Goal: Transaction & Acquisition: Download file/media

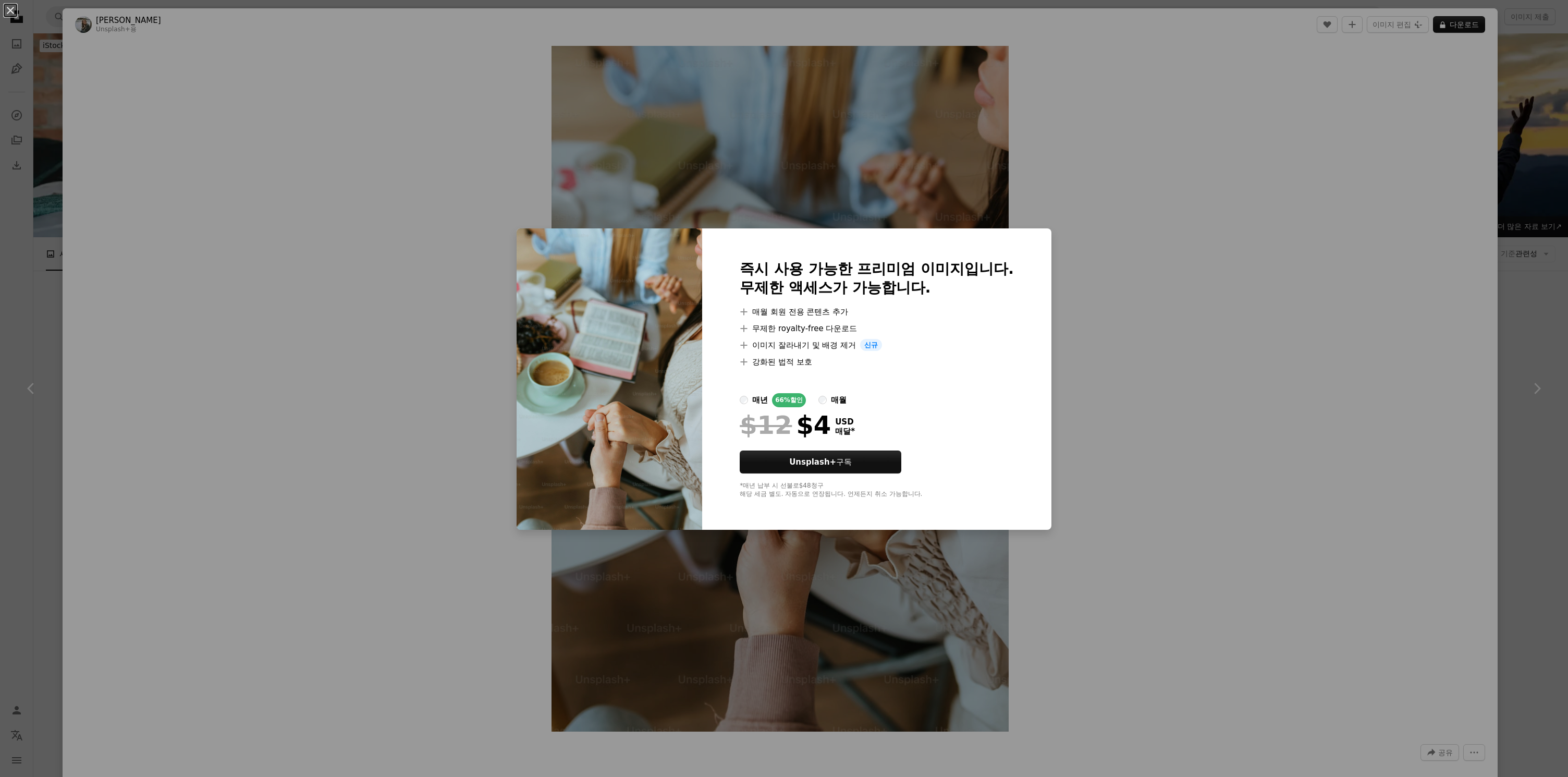
scroll to position [715, 0]
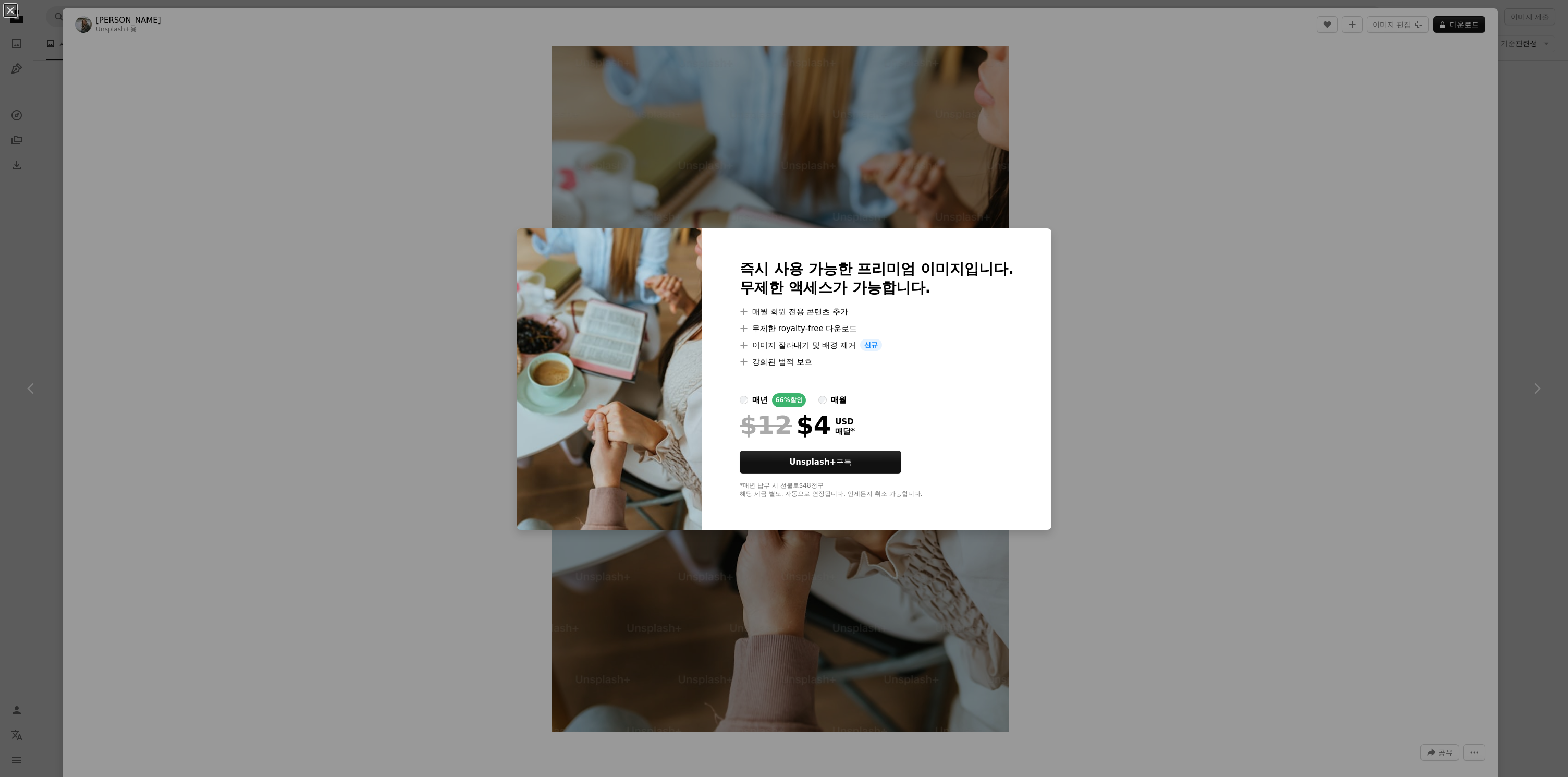
click at [1212, 185] on div "An X shape 즉시 사용 가능한 프리미엄 이미지입니다. 무제한 액세스가 가능합니다. A plus sign 매월 회원 전용 콘텐츠 추가 A…" at bounding box center [784, 388] width 1568 height 777
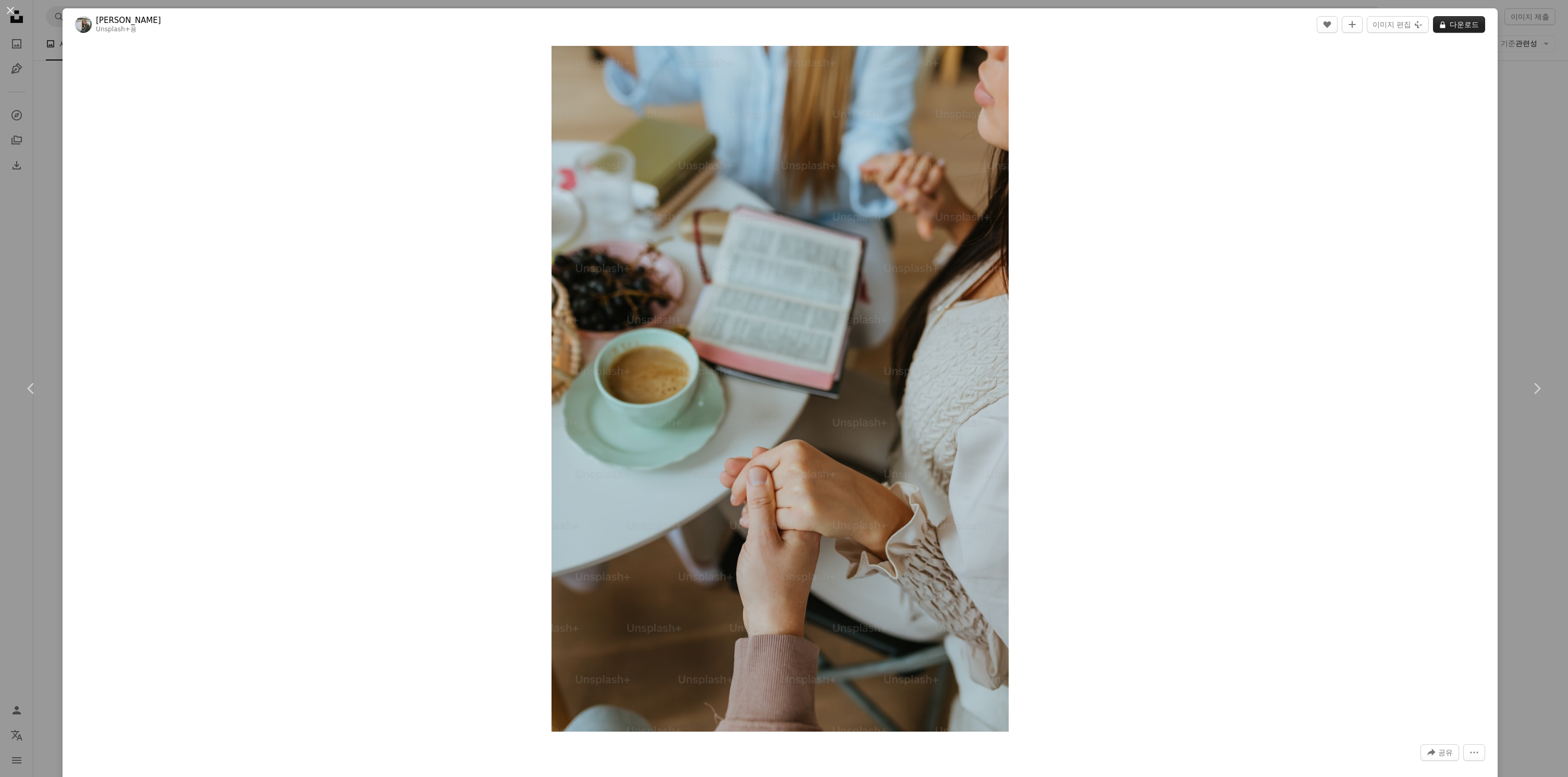
click at [1472, 27] on button "A lock 다운로드" at bounding box center [1459, 24] width 52 height 16
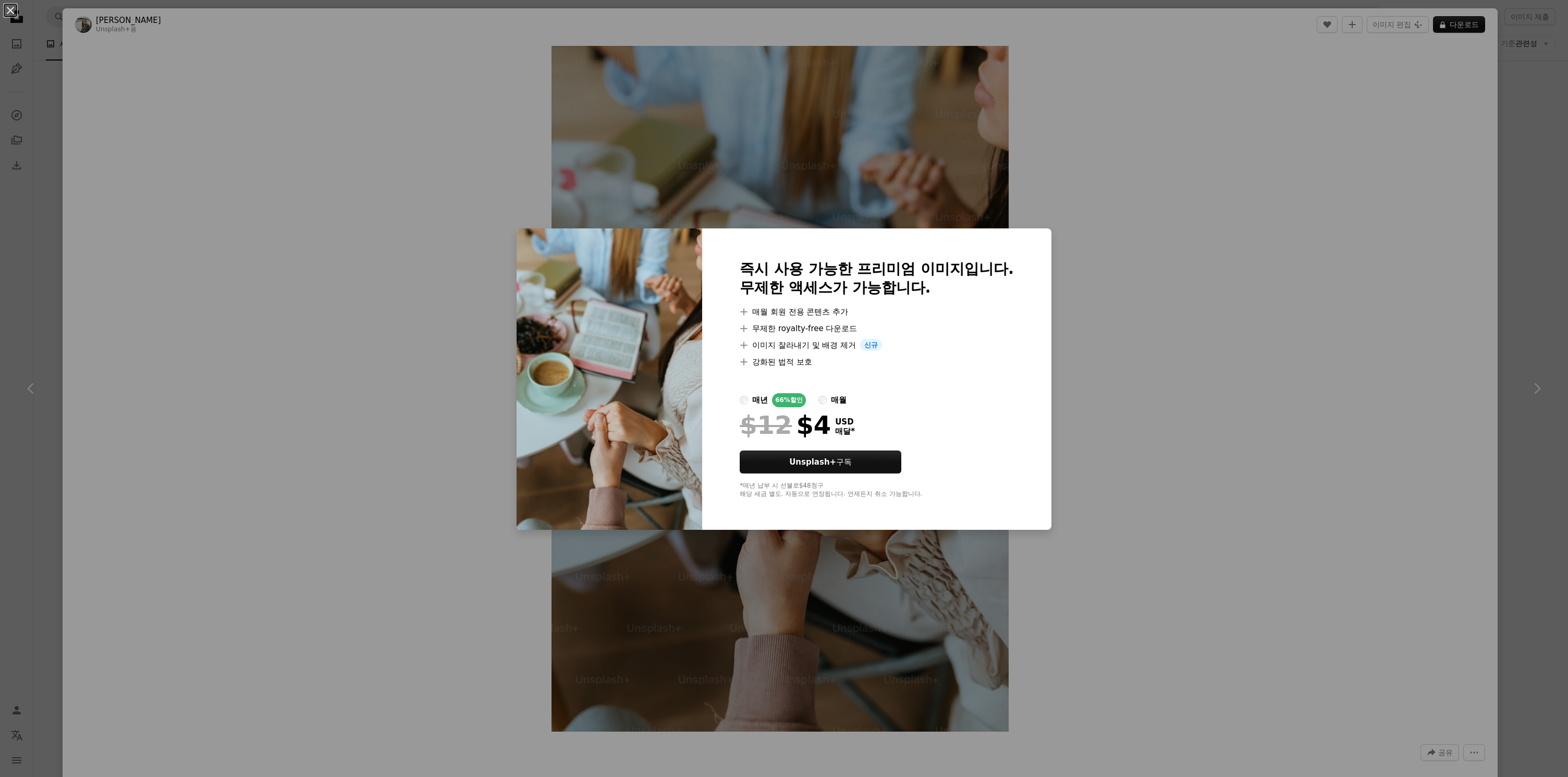
click at [333, 387] on div "An X shape 즉시 사용 가능한 프리미엄 이미지입니다. 무제한 액세스가 가능합니다. A plus sign 매월 회원 전용 콘텐츠 추가 A…" at bounding box center [784, 388] width 1568 height 777
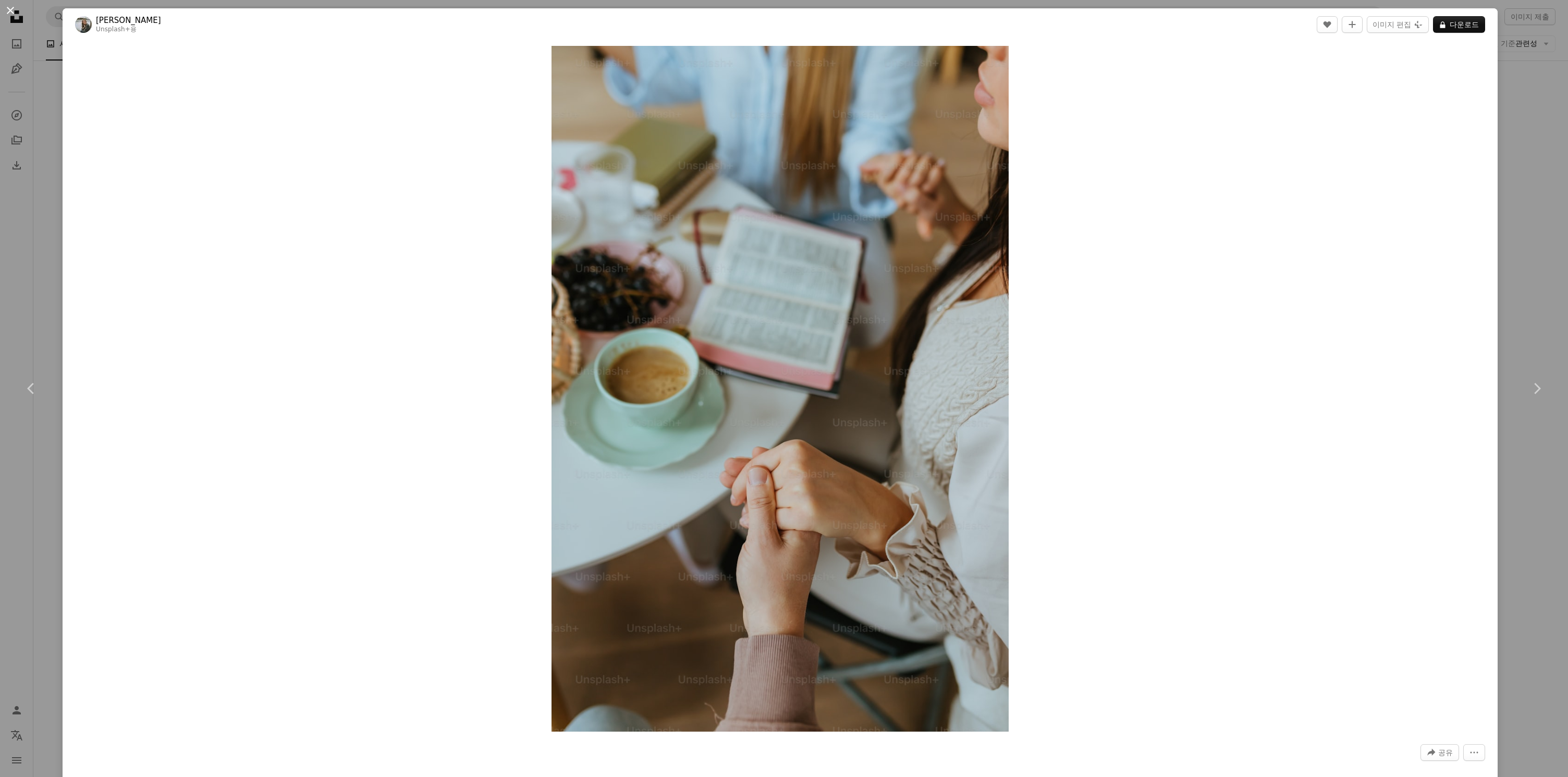
click at [9, 10] on button "An X shape" at bounding box center [10, 10] width 13 height 13
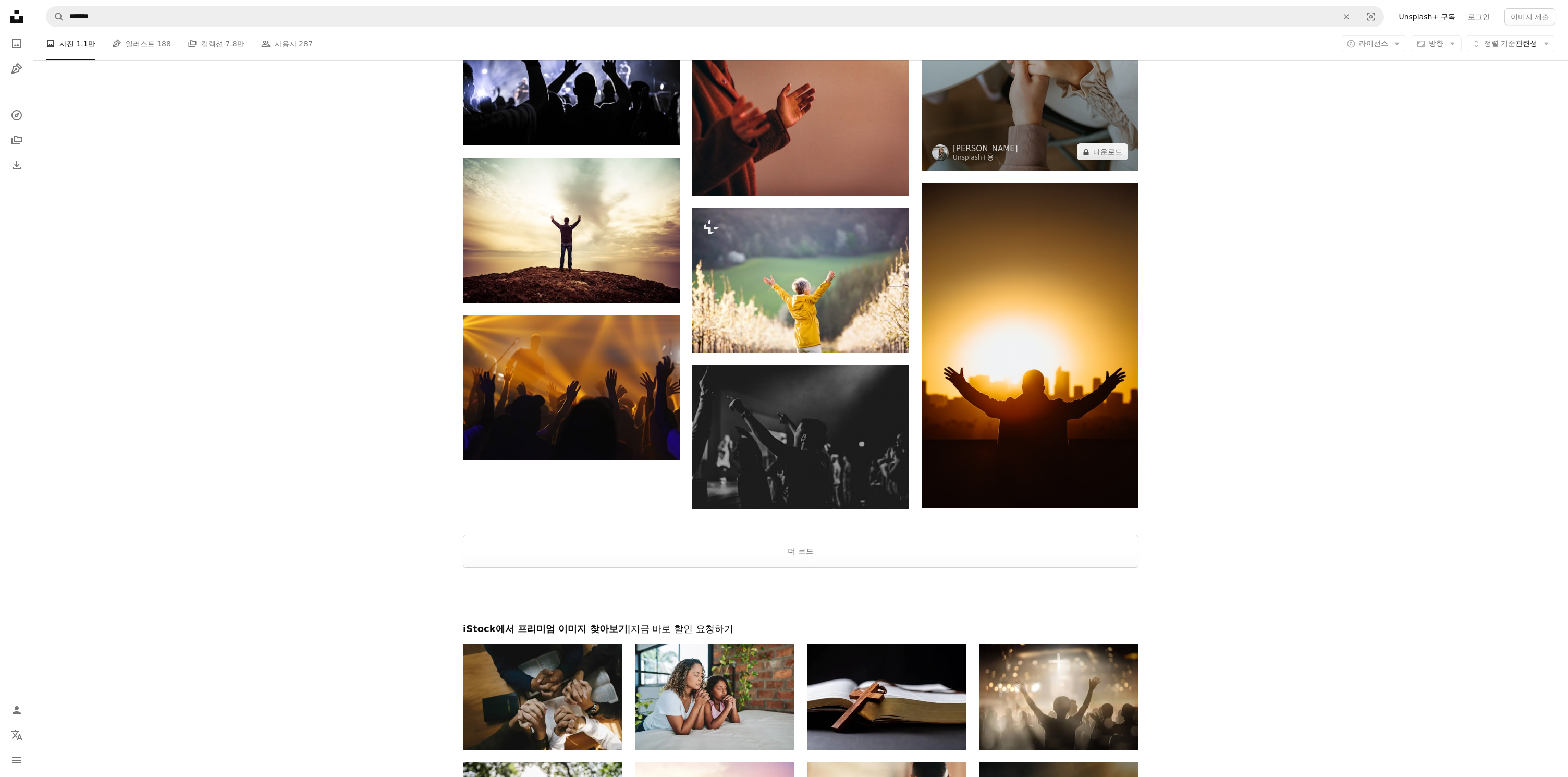
scroll to position [1115, 0]
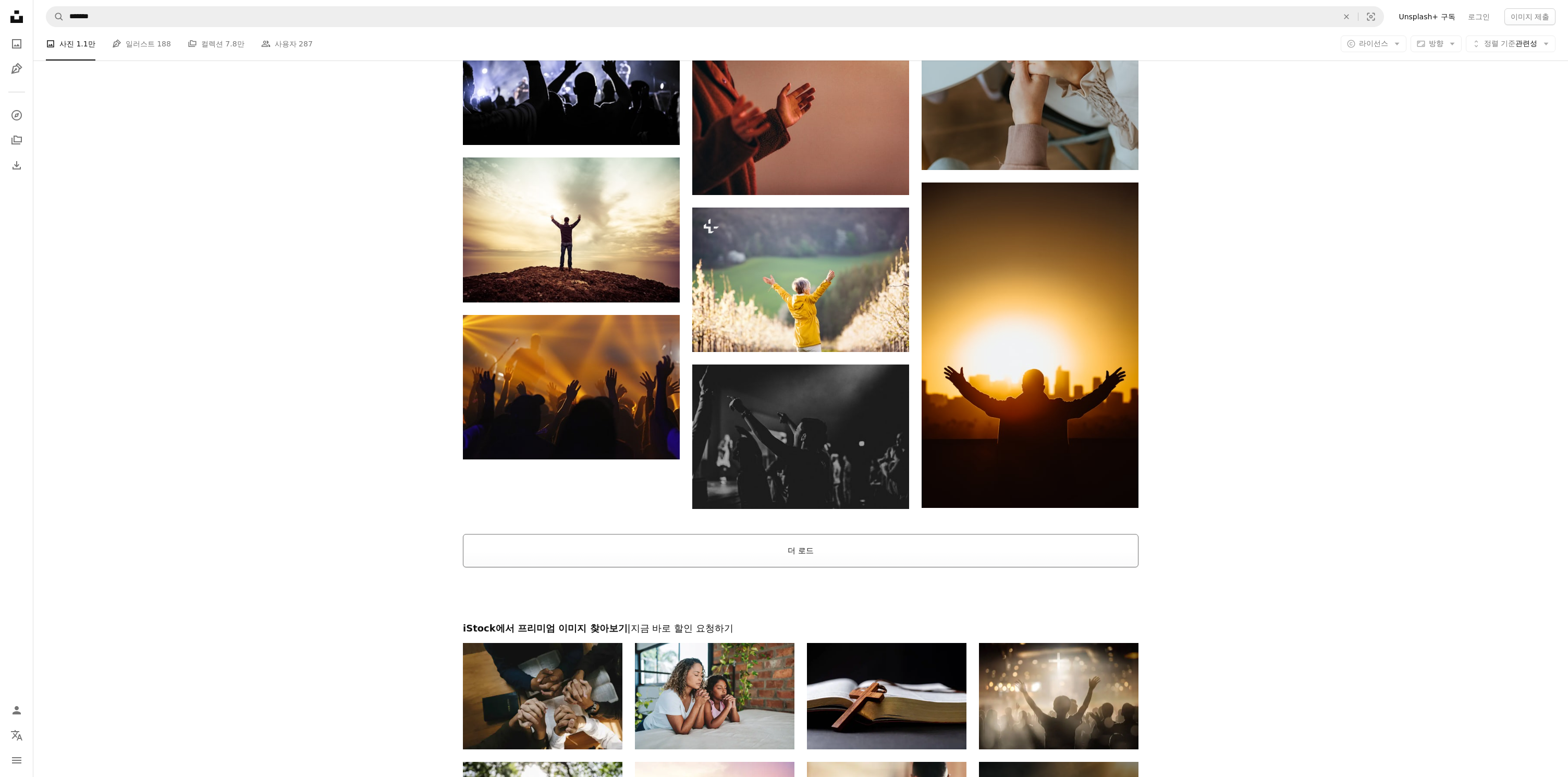
click at [873, 551] on button "더 로드" at bounding box center [800, 550] width 676 height 33
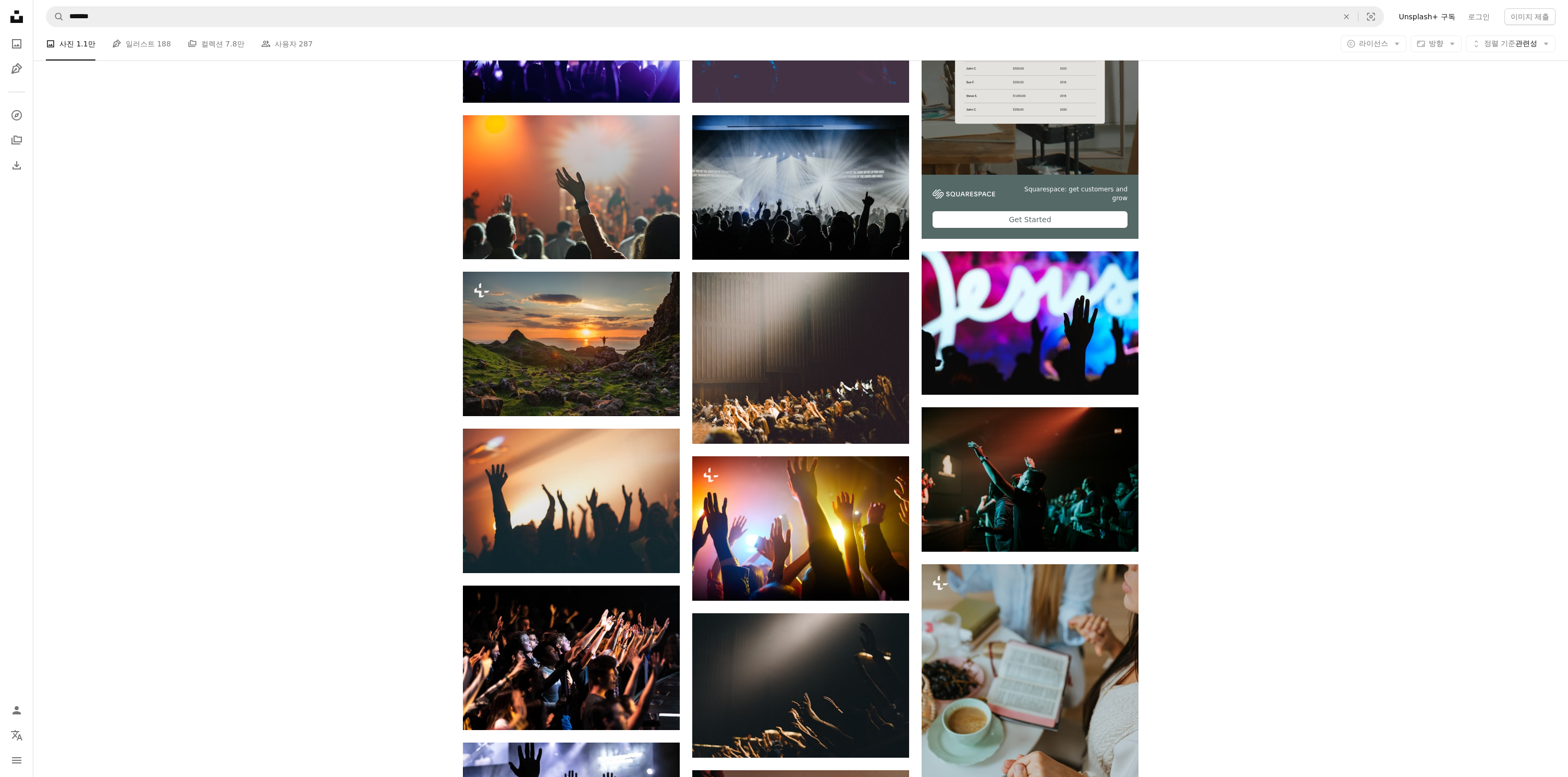
scroll to position [0, 0]
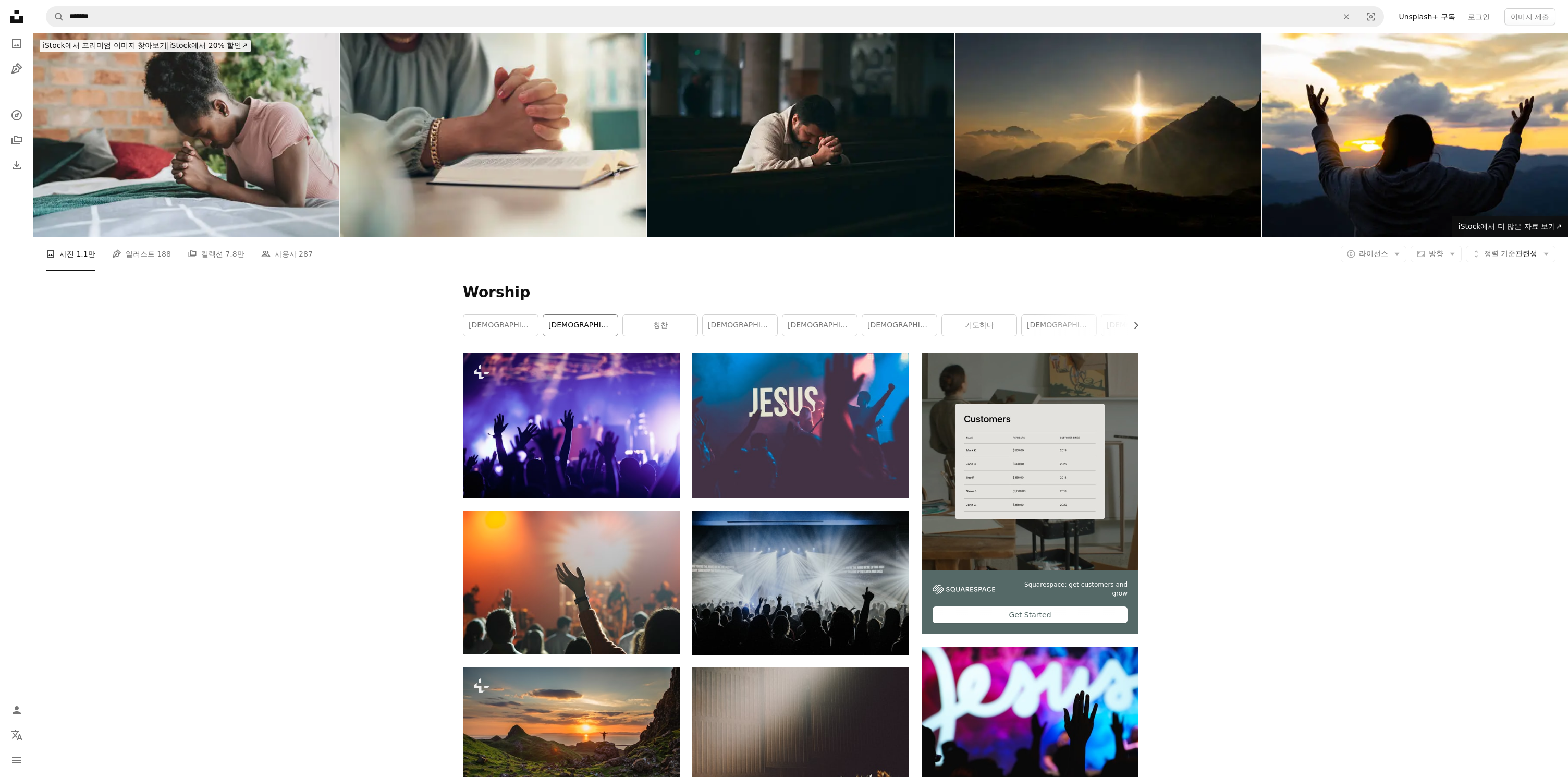
click at [578, 331] on link "[DEMOGRAPHIC_DATA]" at bounding box center [580, 325] width 74 height 21
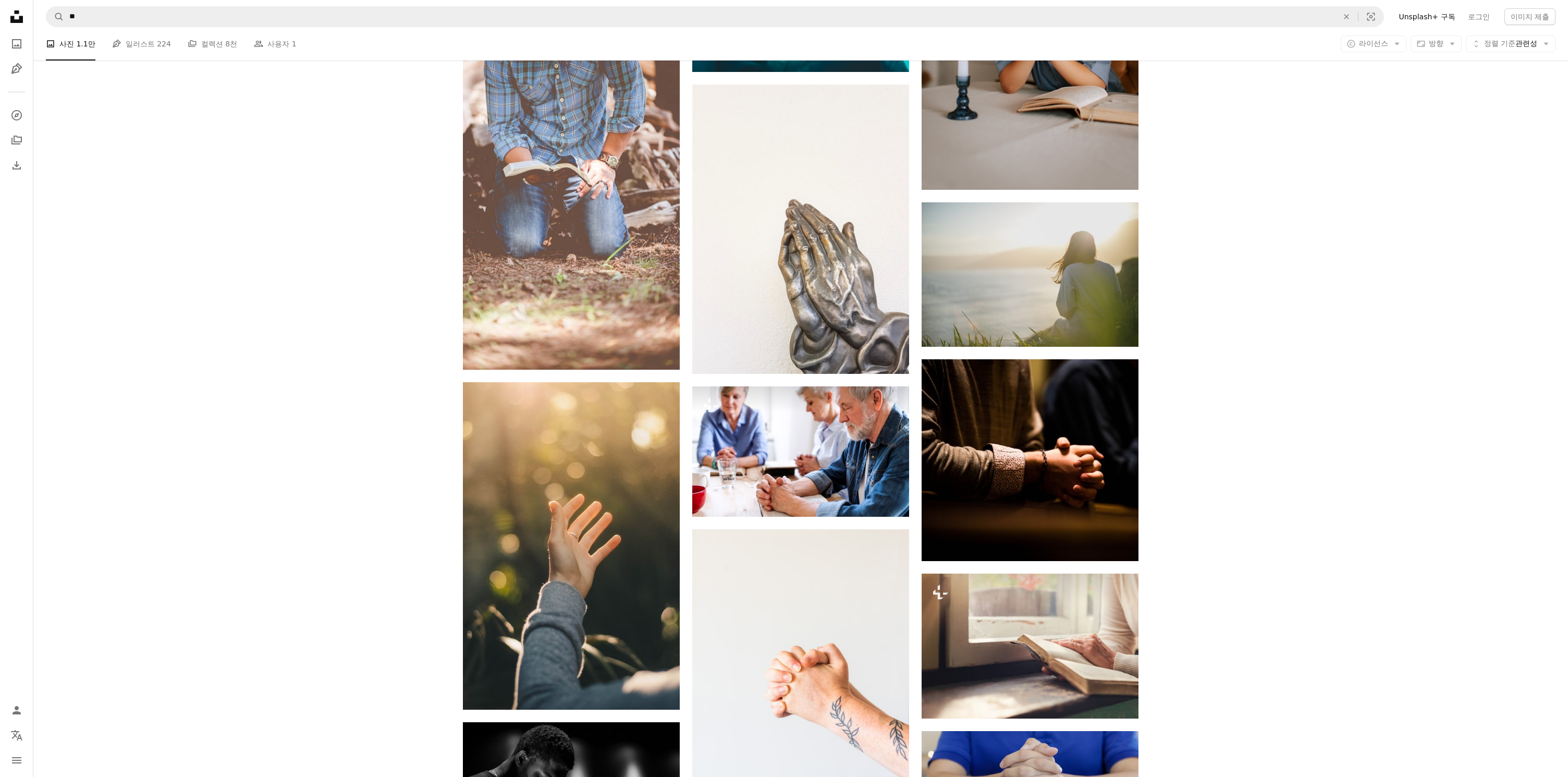
scroll to position [3979, 0]
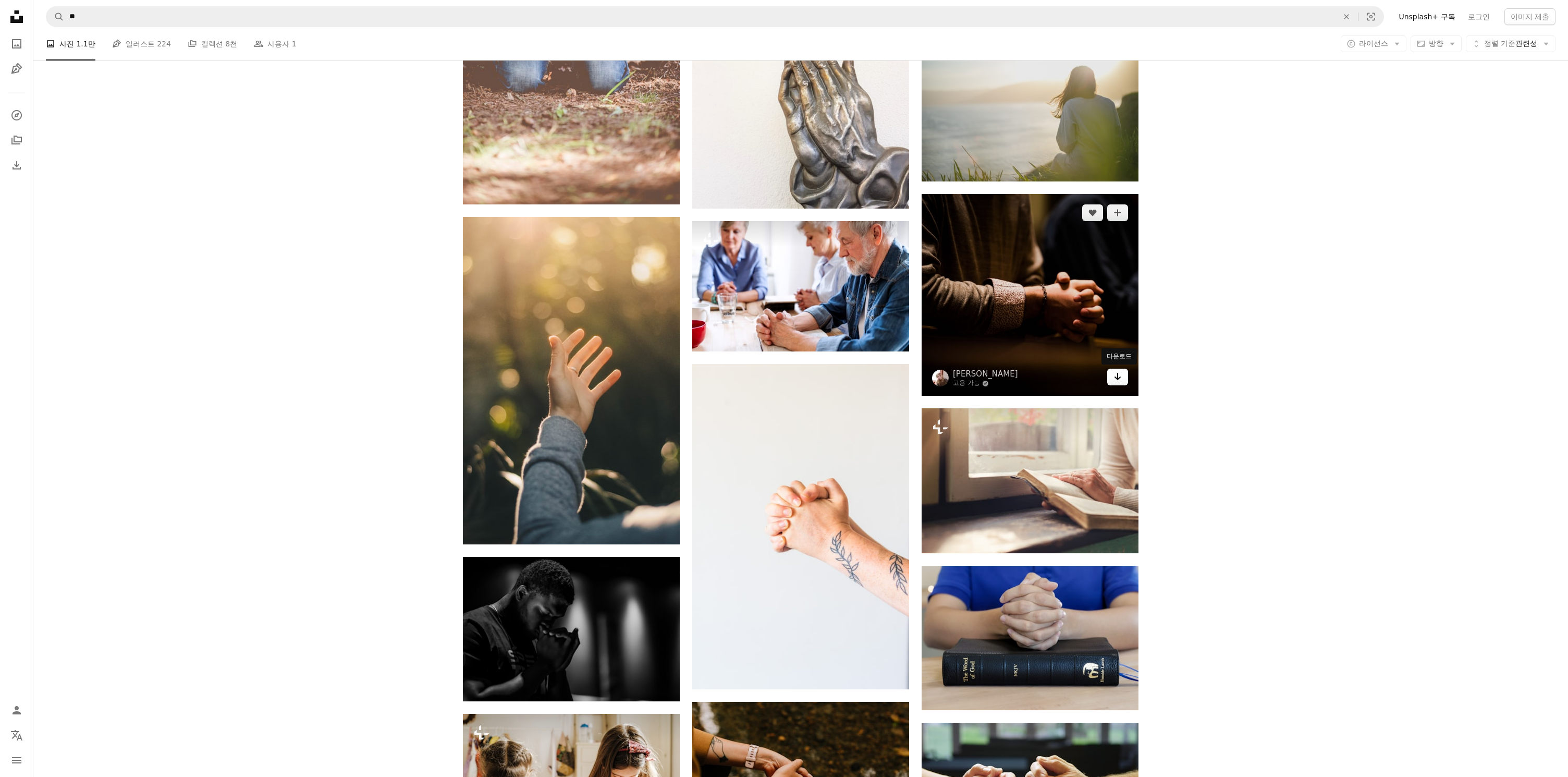
click at [1121, 380] on icon "Arrow pointing down" at bounding box center [1118, 376] width 9 height 13
